Goal: Use online tool/utility: Utilize a website feature to perform a specific function

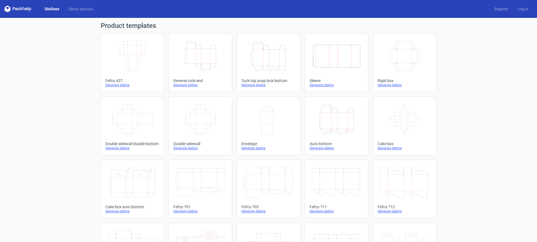
click at [335, 72] on div "Width Depth Height" at bounding box center [336, 56] width 54 height 36
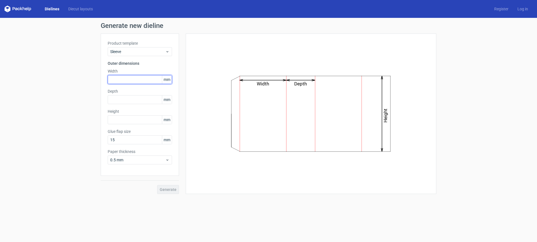
click at [131, 79] on input "text" at bounding box center [140, 79] width 64 height 9
type input "1"
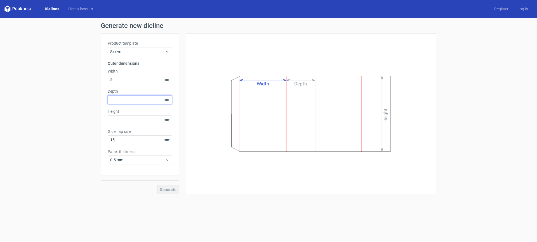
click at [129, 104] on div "Depth mm" at bounding box center [140, 97] width 64 height 16
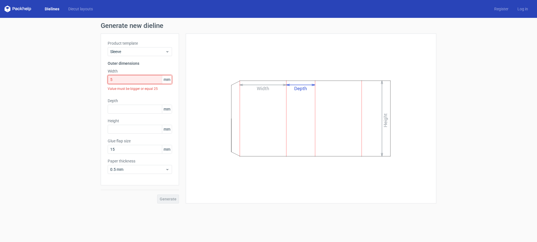
click at [131, 83] on input "5" at bounding box center [140, 79] width 64 height 9
drag, startPoint x: 130, startPoint y: 80, endPoint x: 108, endPoint y: 80, distance: 21.2
click at [108, 80] on input "5" at bounding box center [140, 79] width 64 height 9
paste input "2794"
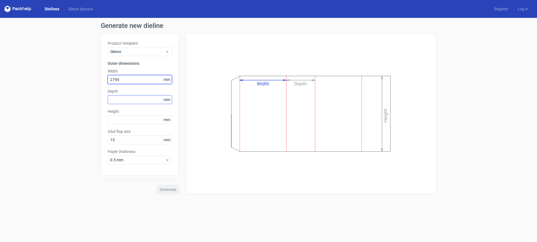
type input "2794"
click at [136, 99] on div "Depth mm" at bounding box center [140, 97] width 64 height 16
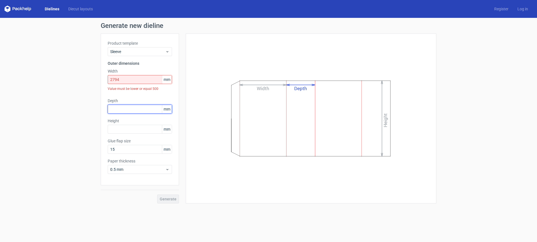
paste input "2794"
type input "2794"
click at [134, 131] on div "Height mm" at bounding box center [140, 126] width 64 height 16
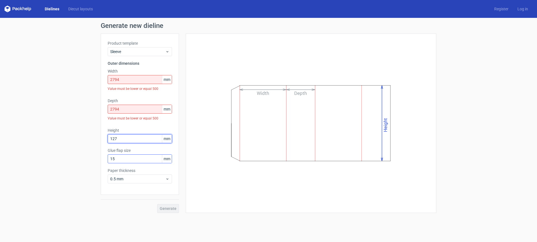
type input "127"
click at [153, 162] on input "15" at bounding box center [140, 159] width 64 height 9
type input "1"
type input "25"
click at [144, 138] on input "127" at bounding box center [140, 138] width 64 height 9
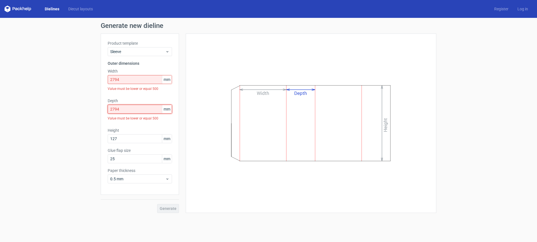
click at [145, 113] on input "2794" at bounding box center [140, 109] width 64 height 9
click at [139, 181] on span "0.5 mm" at bounding box center [137, 179] width 55 height 6
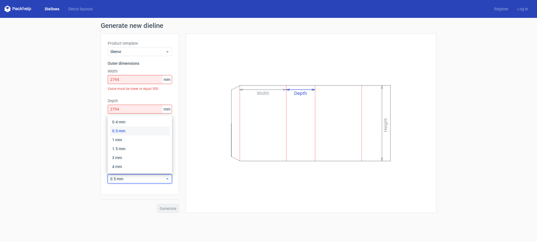
click at [139, 181] on span "0.5 mm" at bounding box center [137, 179] width 55 height 6
